Goal: Information Seeking & Learning: Stay updated

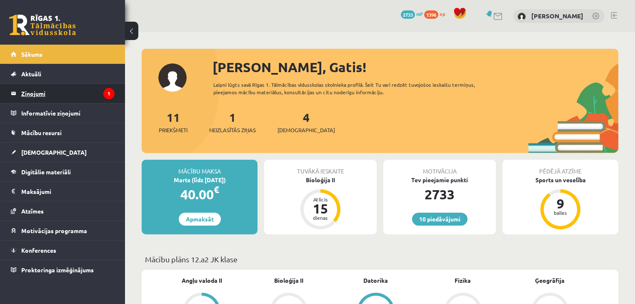
click at [110, 90] on icon "1" at bounding box center [108, 93] width 11 height 11
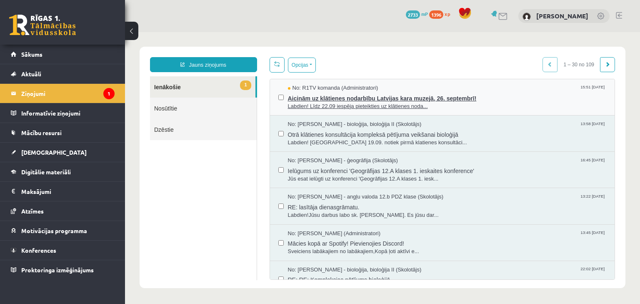
click at [297, 105] on span "Labdien! Līdz 22.09 iespēja pieteikties uz klātienes noda..." at bounding box center [447, 107] width 319 height 8
click at [306, 84] on span "No: R1TV komanda (Administratori)" at bounding box center [333, 88] width 90 height 8
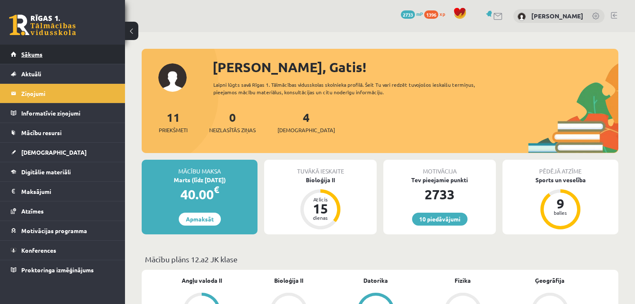
click at [76, 57] on link "Sākums" at bounding box center [63, 54] width 104 height 19
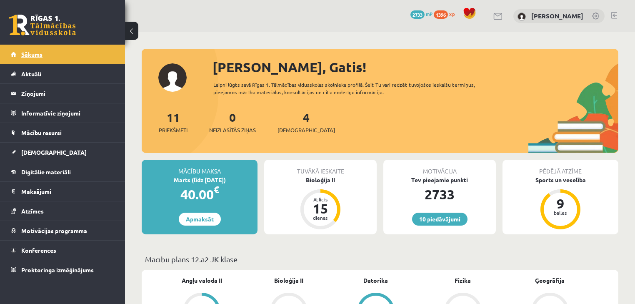
click at [76, 45] on link "Sākums" at bounding box center [63, 54] width 104 height 19
